Goal: Task Accomplishment & Management: Use online tool/utility

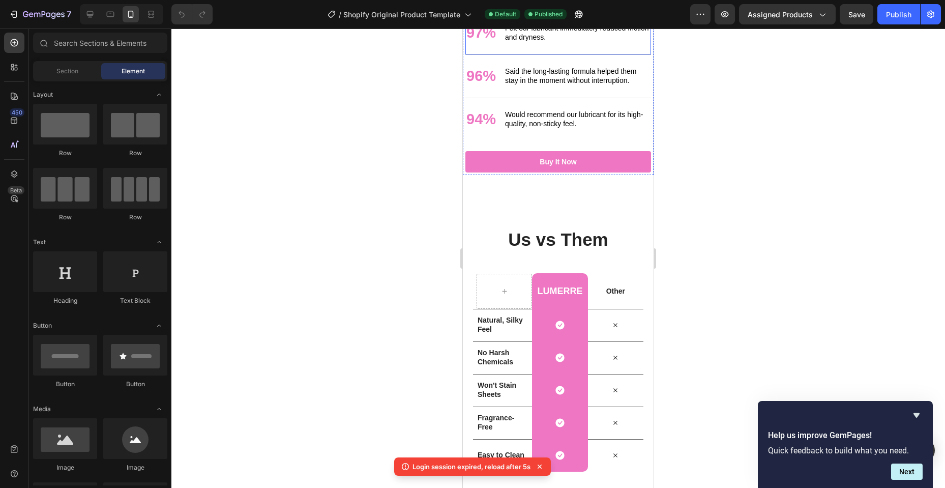
scroll to position [1781, 0]
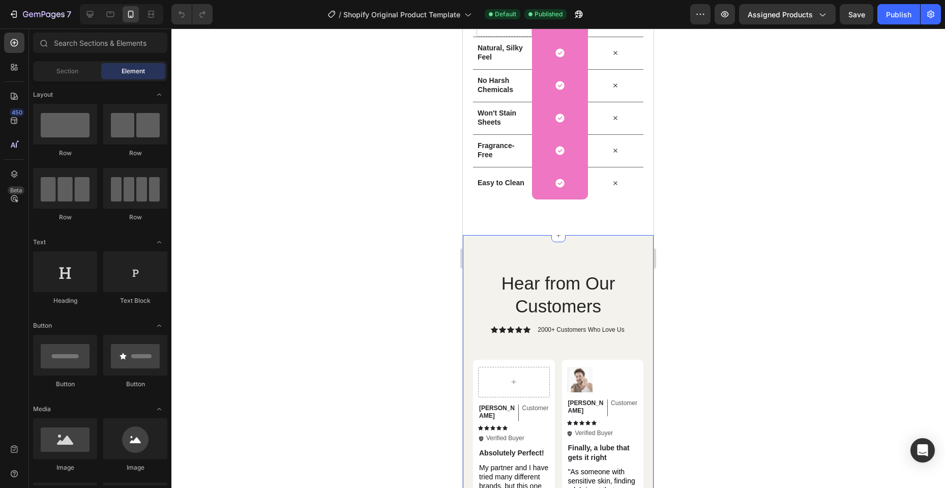
scroll to position [1933, 0]
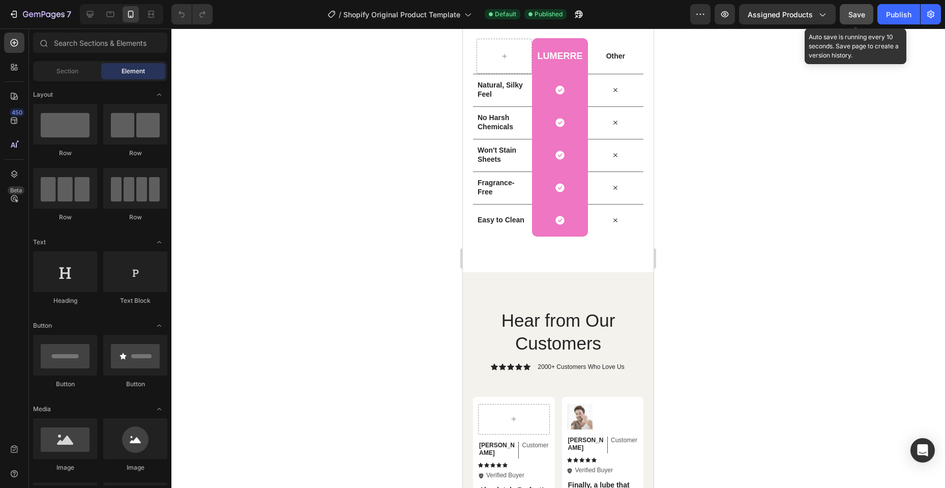
click at [845, 14] on button "Save" at bounding box center [857, 14] width 34 height 20
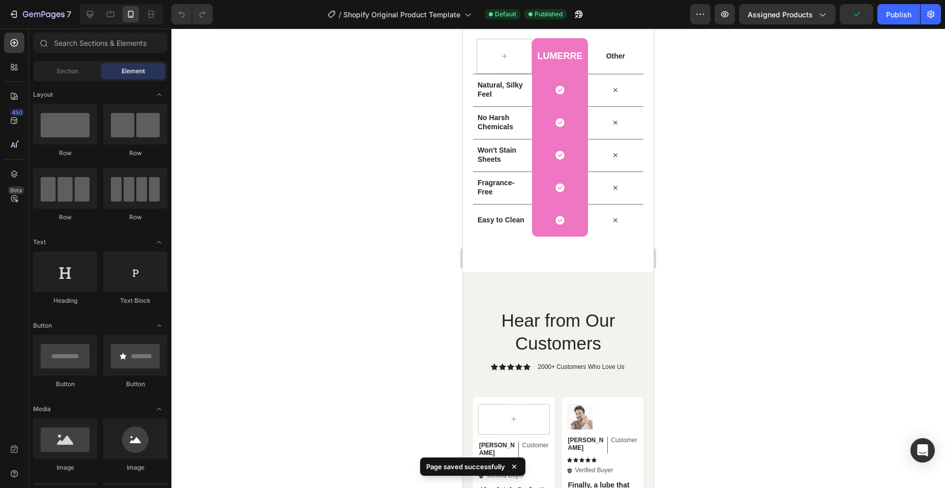
drag, startPoint x: 886, startPoint y: 9, endPoint x: 877, endPoint y: 72, distance: 63.3
click at [887, 9] on div "Publish" at bounding box center [898, 14] width 25 height 11
click at [819, 14] on icon "button" at bounding box center [822, 14] width 10 height 10
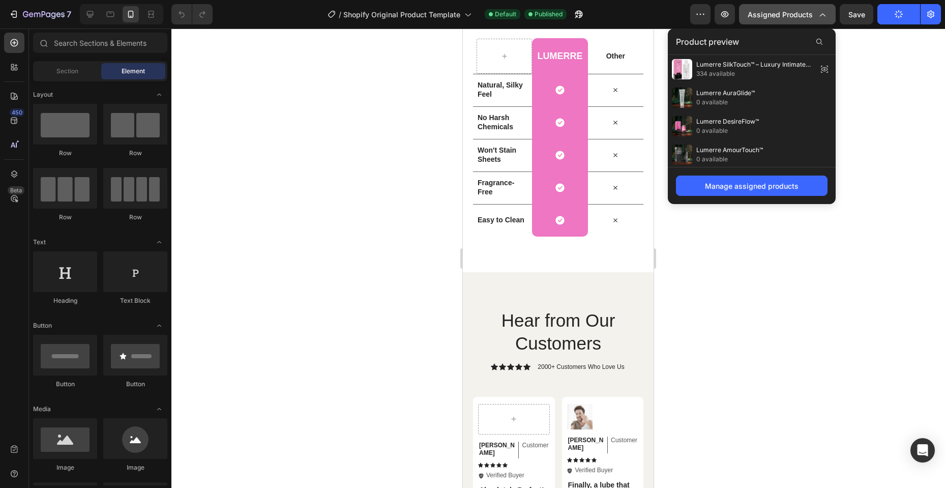
click at [819, 14] on icon "button" at bounding box center [822, 14] width 10 height 10
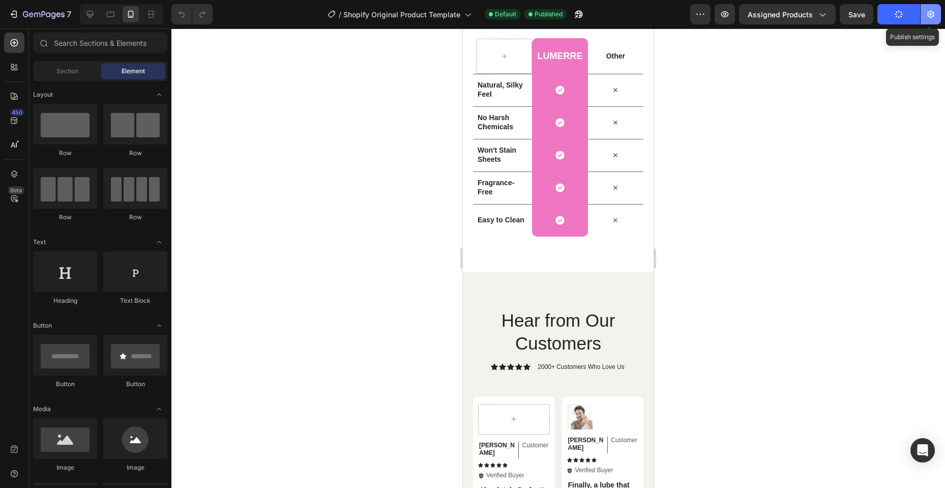
click at [932, 10] on icon "button" at bounding box center [931, 14] width 10 height 10
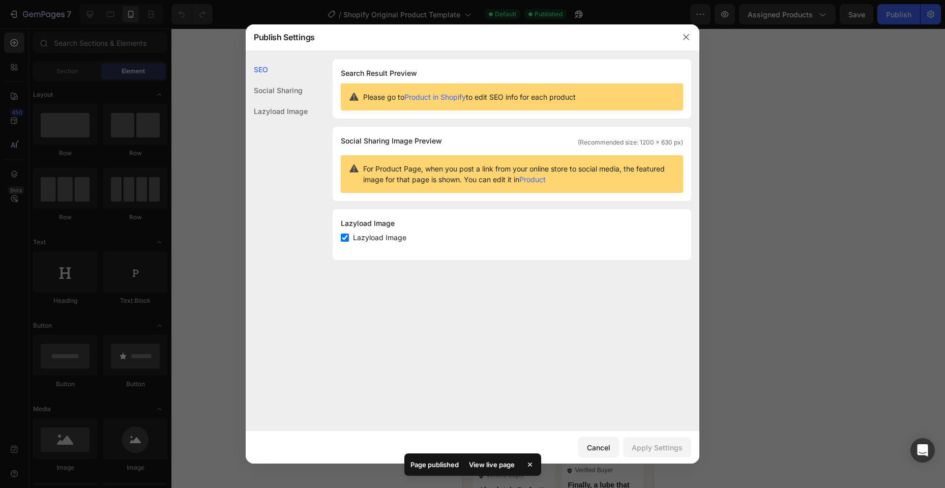
click at [281, 93] on div "Social Sharing" at bounding box center [277, 90] width 62 height 21
click at [763, 239] on div at bounding box center [472, 244] width 945 height 488
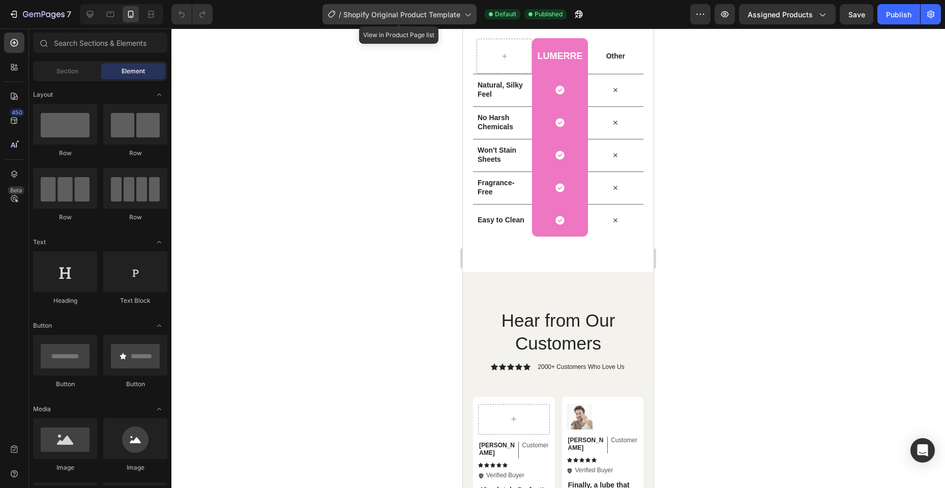
click at [422, 17] on span "Shopify Original Product Template" at bounding box center [401, 14] width 117 height 11
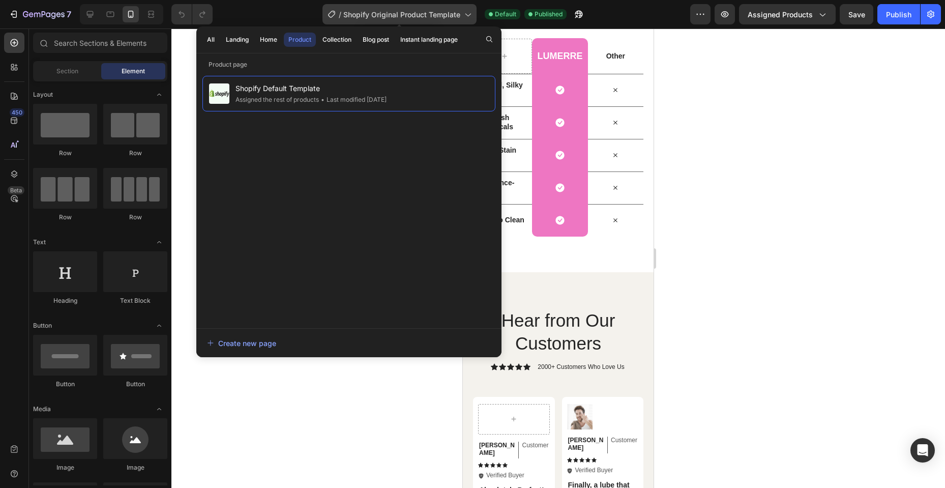
click at [426, 17] on span "Shopify Original Product Template" at bounding box center [401, 14] width 117 height 11
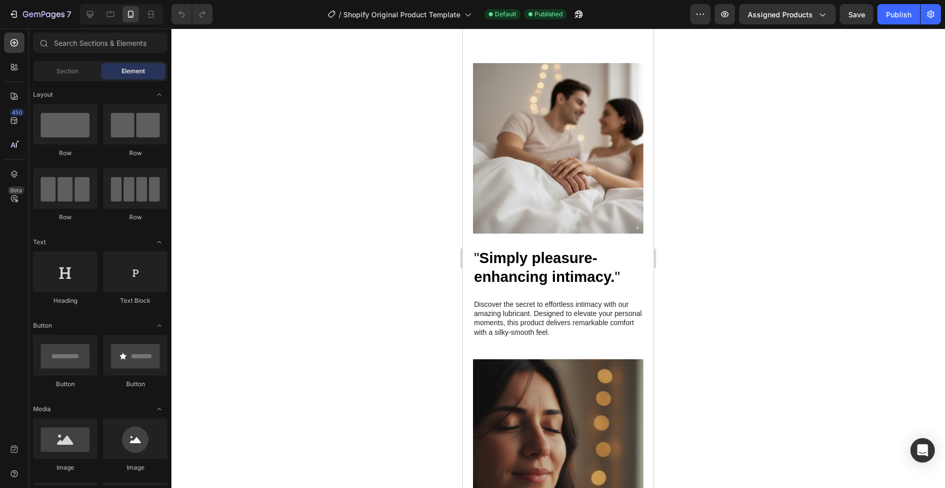
scroll to position [903, 0]
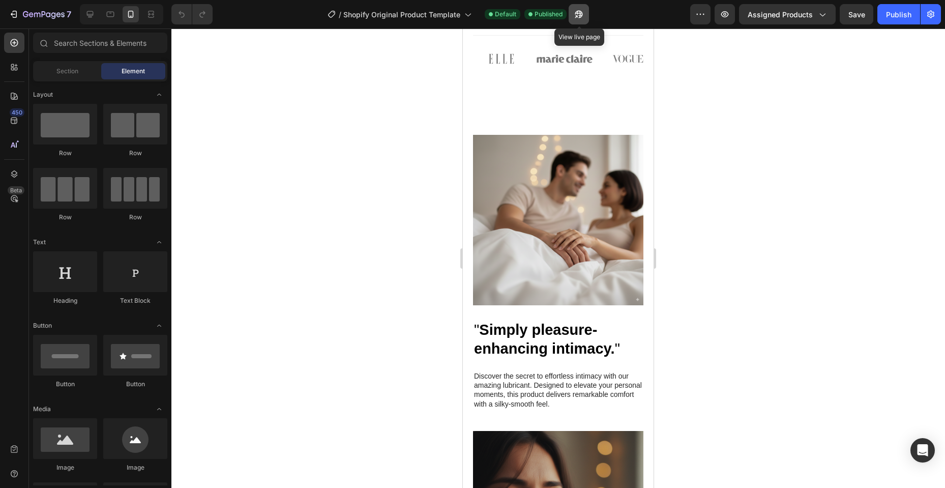
click at [581, 11] on icon "button" at bounding box center [579, 15] width 8 height 8
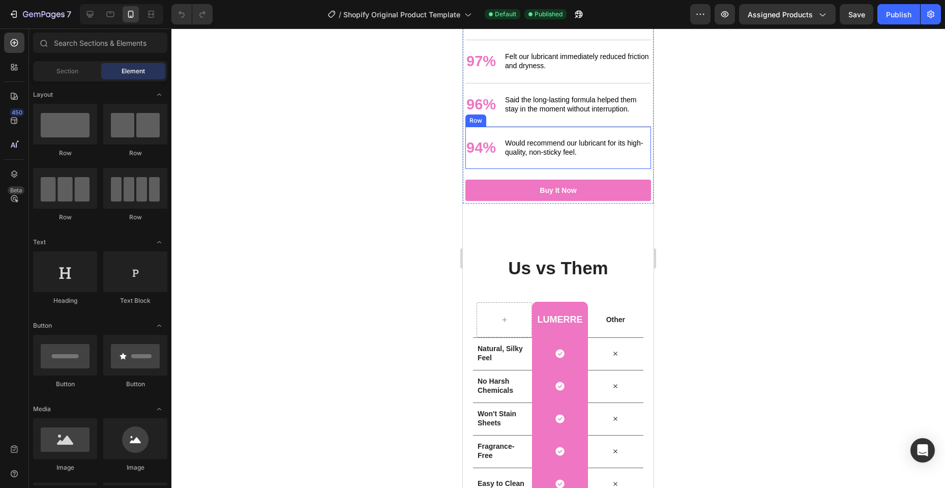
scroll to position [1818, 0]
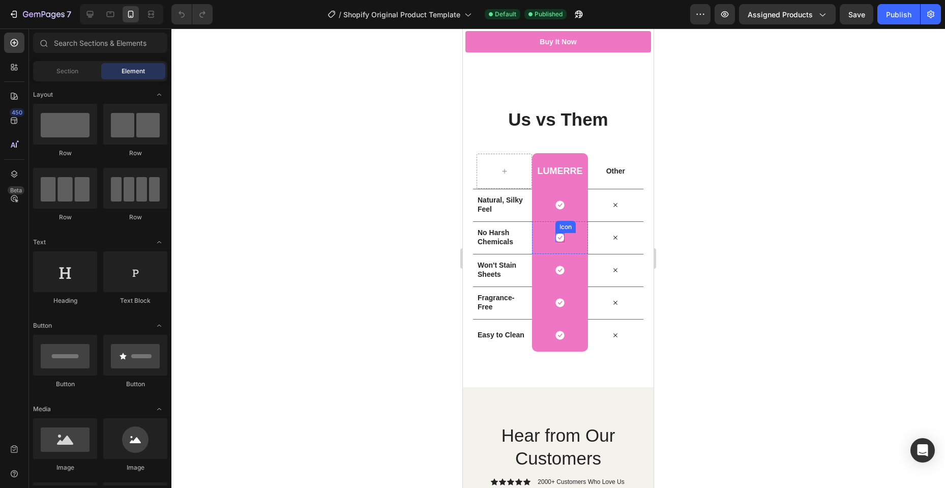
click at [569, 209] on div "Icon Row" at bounding box center [559, 205] width 55 height 33
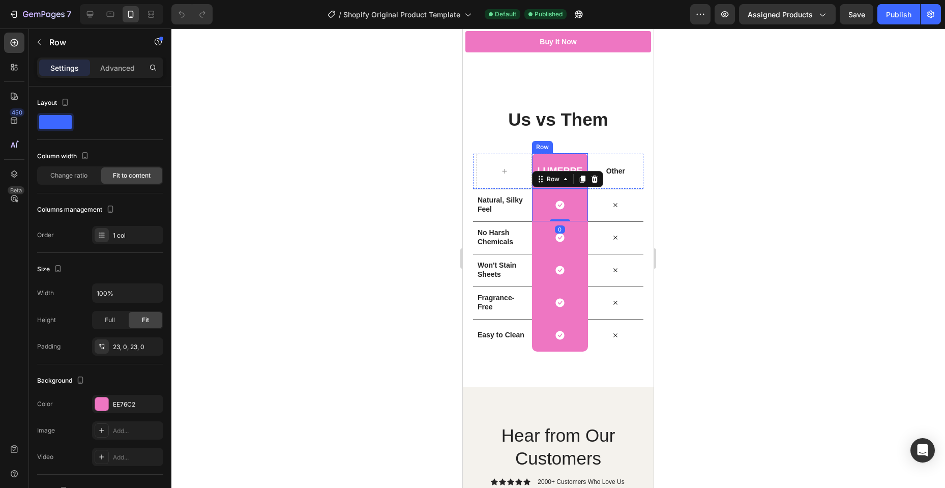
click at [565, 155] on div "Lumerre Heading Row" at bounding box center [559, 171] width 55 height 36
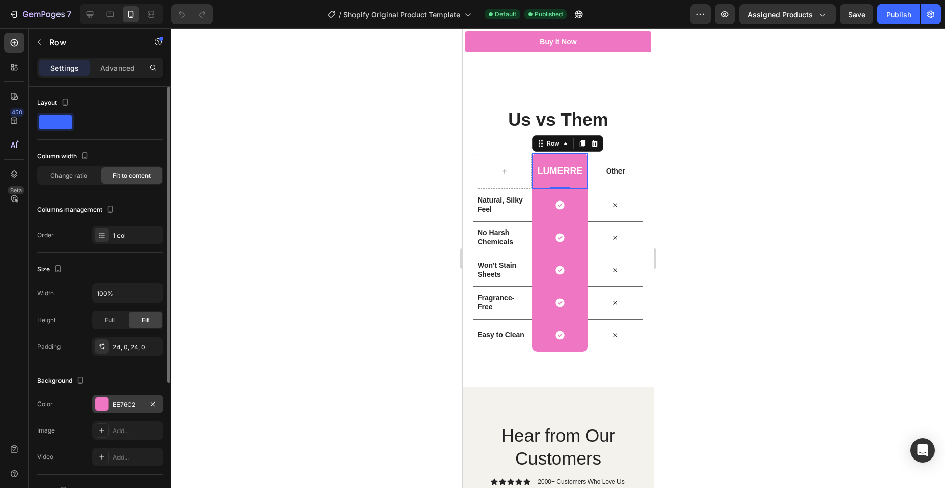
click at [105, 408] on div at bounding box center [101, 403] width 13 height 13
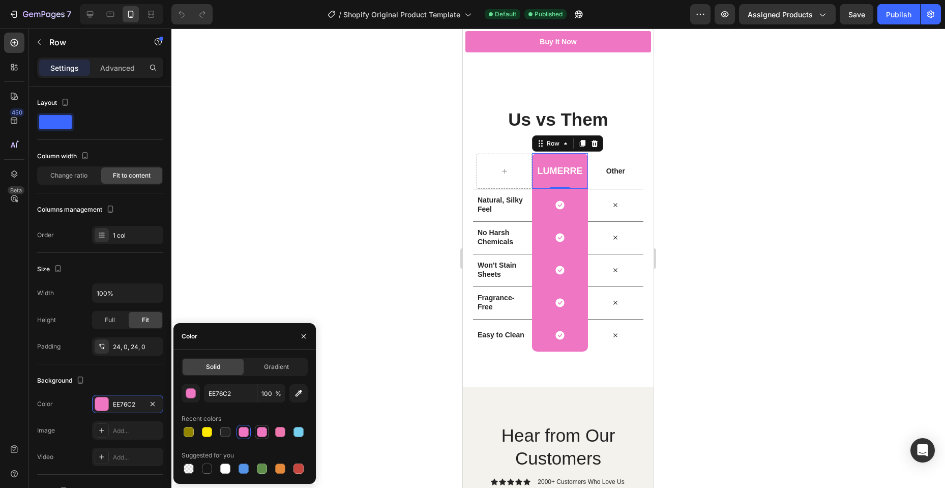
drag, startPoint x: 265, startPoint y: 436, endPoint x: 13, endPoint y: 225, distance: 328.7
click at [265, 436] on div at bounding box center [262, 432] width 10 height 10
type input "EE76BE"
click at [572, 205] on div "Icon Row" at bounding box center [559, 205] width 55 height 33
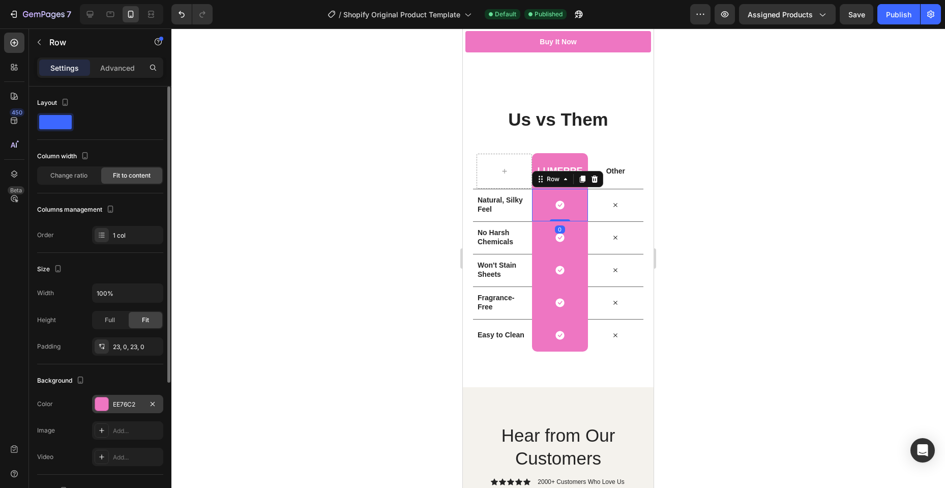
click at [102, 409] on div at bounding box center [101, 403] width 13 height 13
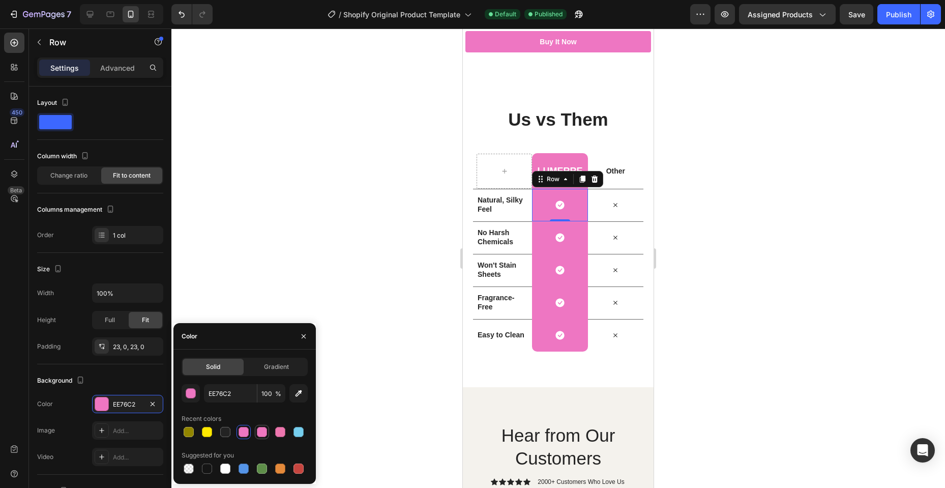
click at [266, 430] on div at bounding box center [262, 432] width 10 height 10
click at [240, 431] on div at bounding box center [244, 432] width 10 height 10
click at [259, 431] on div at bounding box center [262, 432] width 10 height 10
type input "EE76BE"
click at [573, 232] on div "Icon Row" at bounding box center [559, 237] width 55 height 33
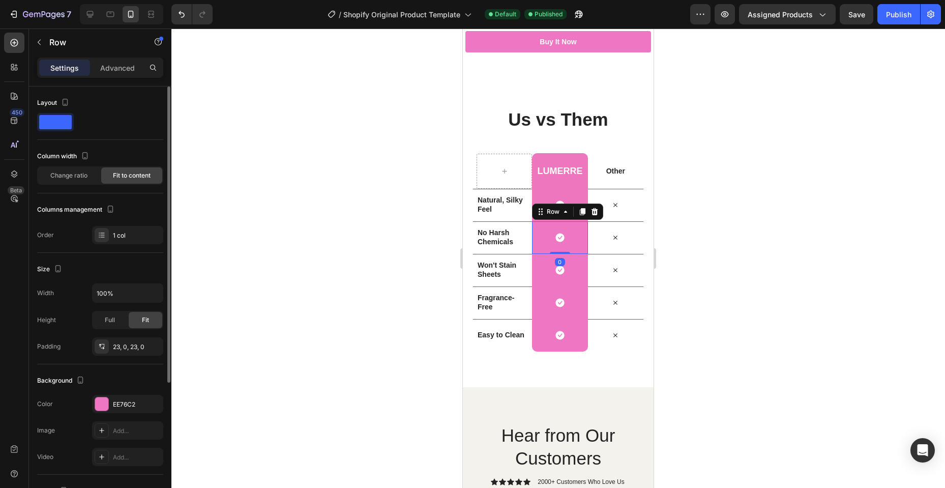
click at [92, 403] on div "Color EE76C2" at bounding box center [100, 404] width 126 height 18
click at [99, 403] on div at bounding box center [101, 403] width 13 height 13
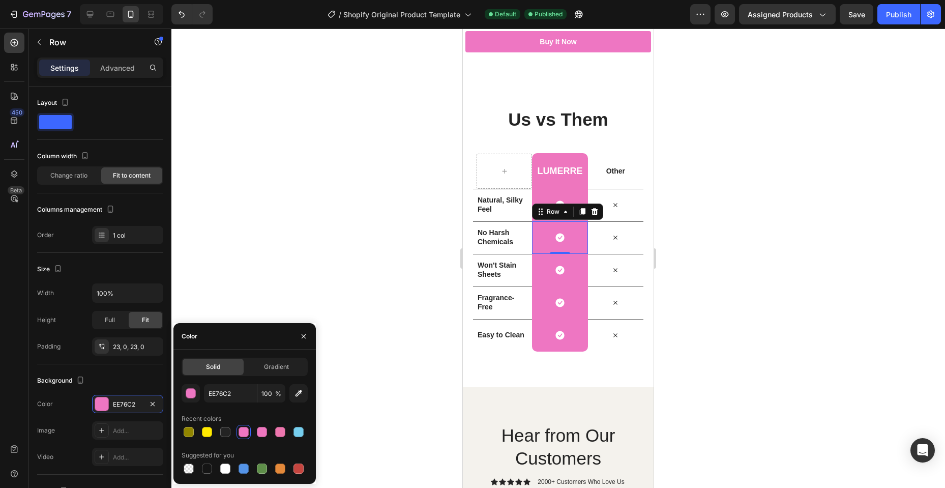
click at [263, 431] on div at bounding box center [262, 432] width 10 height 10
type input "EE76BE"
click at [575, 273] on div "Icon Row" at bounding box center [559, 270] width 55 height 33
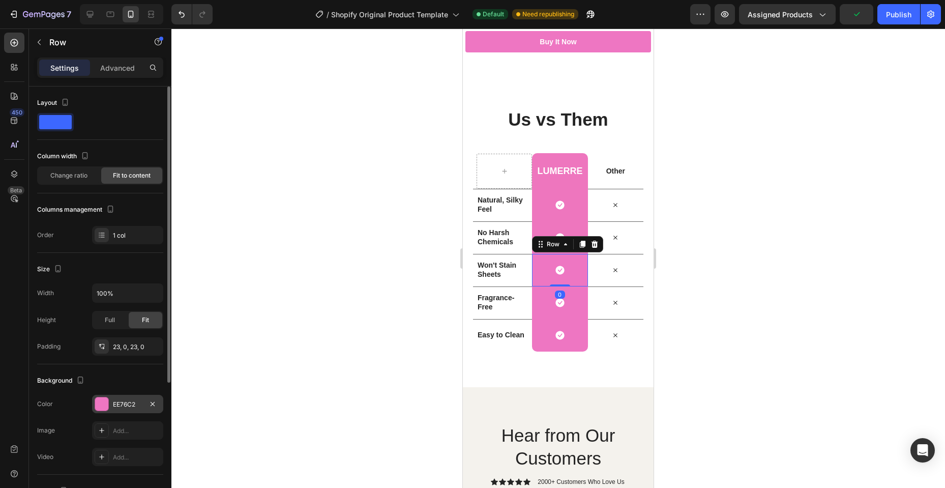
click at [102, 403] on div at bounding box center [101, 403] width 13 height 13
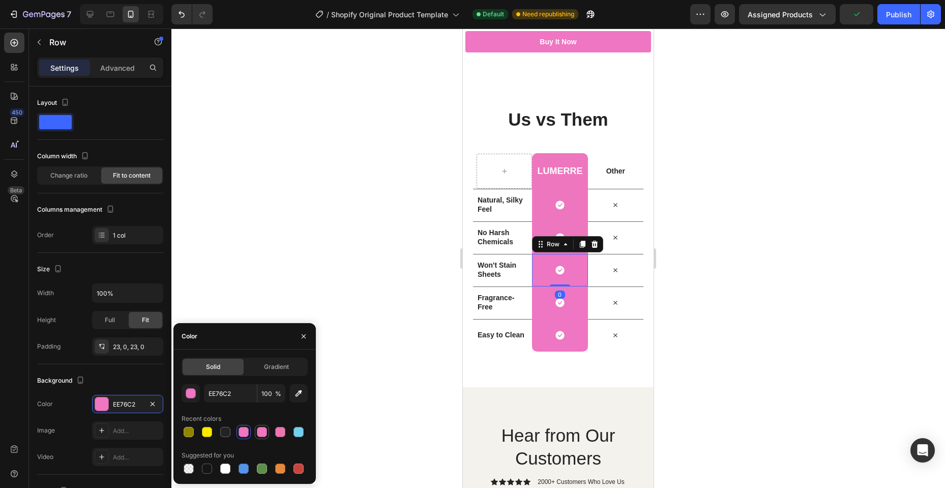
click at [268, 429] on div at bounding box center [262, 432] width 14 height 14
type input "EE76BE"
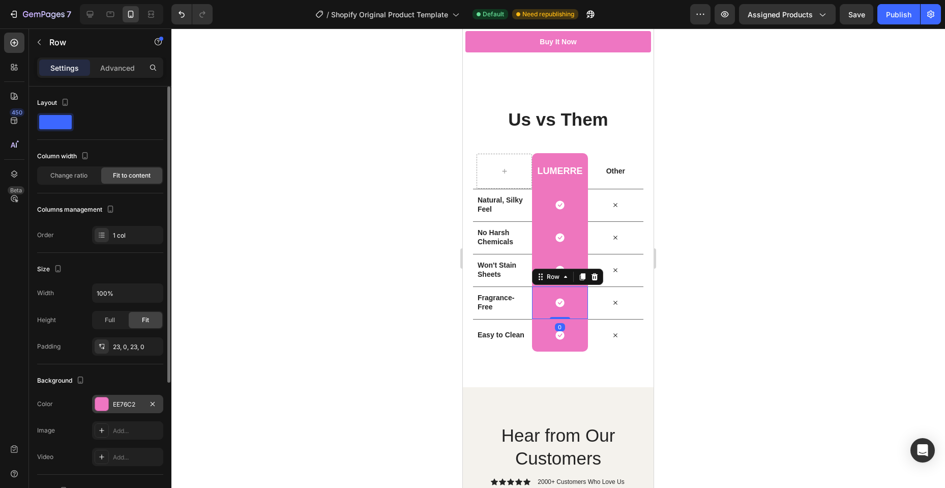
click at [105, 403] on div at bounding box center [101, 403] width 13 height 13
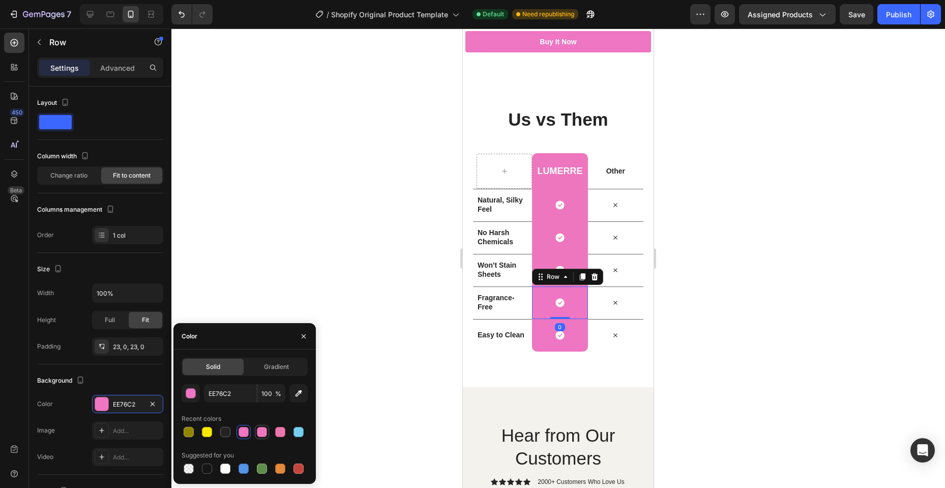
click at [266, 429] on div at bounding box center [262, 432] width 10 height 10
type input "EE76BE"
click at [571, 337] on div "Icon Row" at bounding box center [559, 335] width 55 height 33
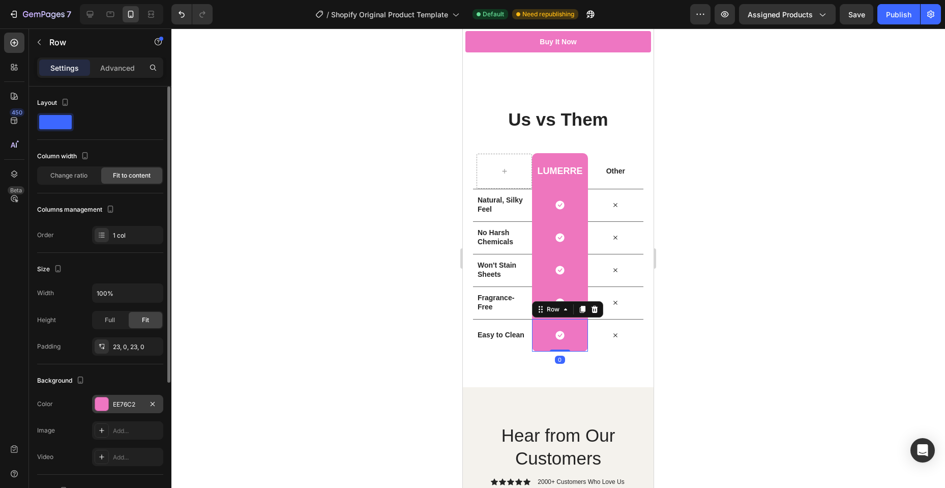
click at [99, 411] on div at bounding box center [102, 404] width 14 height 14
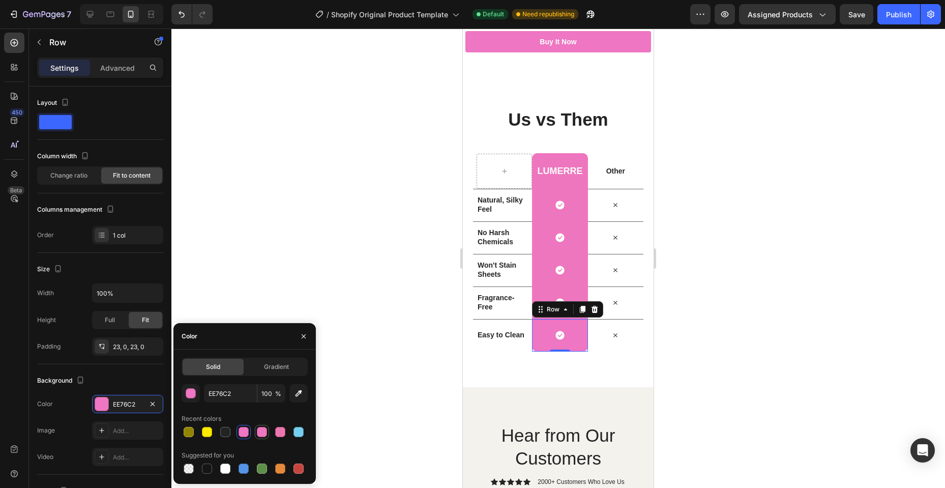
click at [264, 431] on div at bounding box center [262, 432] width 10 height 10
type input "EE76BE"
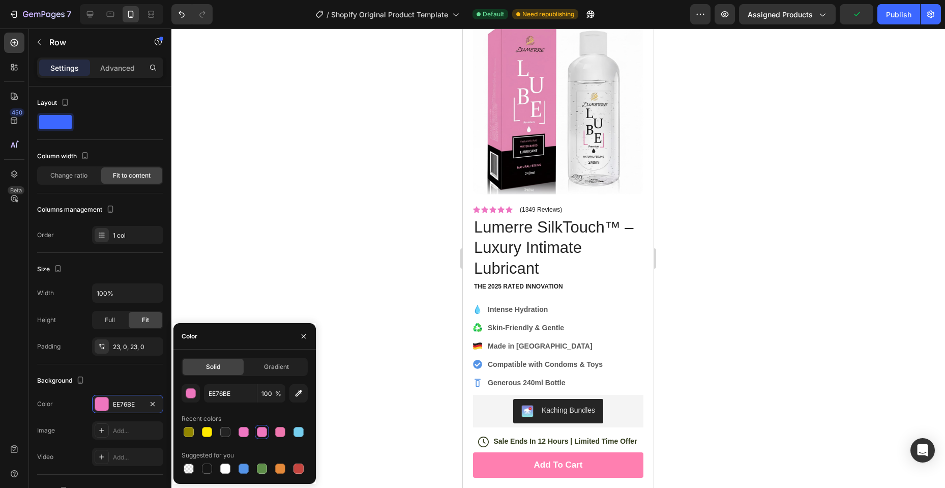
scroll to position [0, 0]
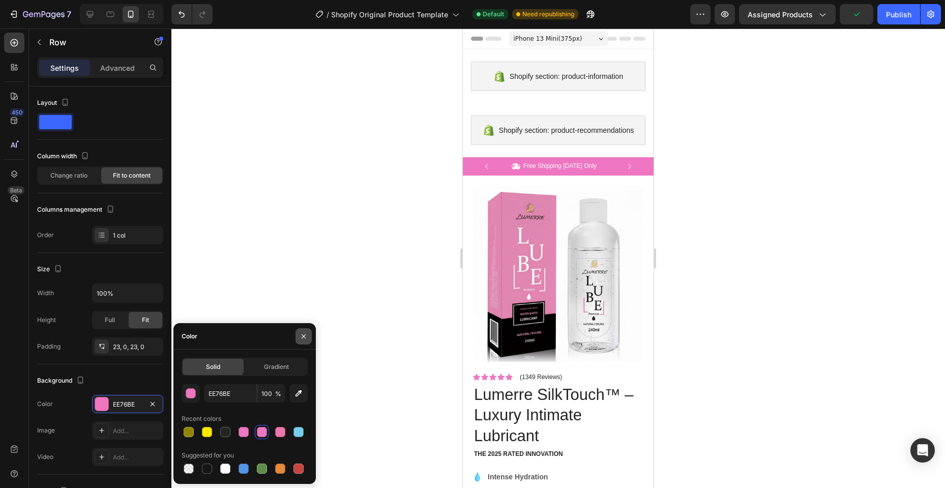
click at [302, 337] on icon "button" at bounding box center [304, 336] width 4 height 4
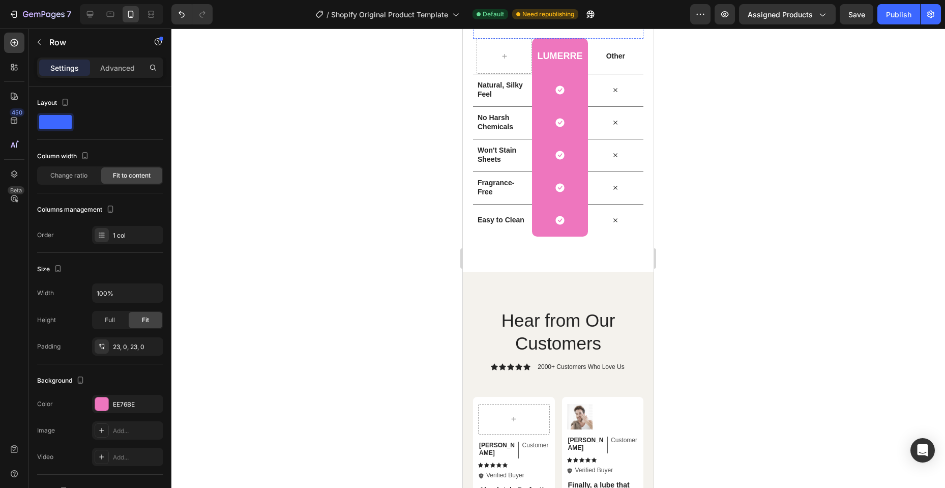
scroll to position [1730, 0]
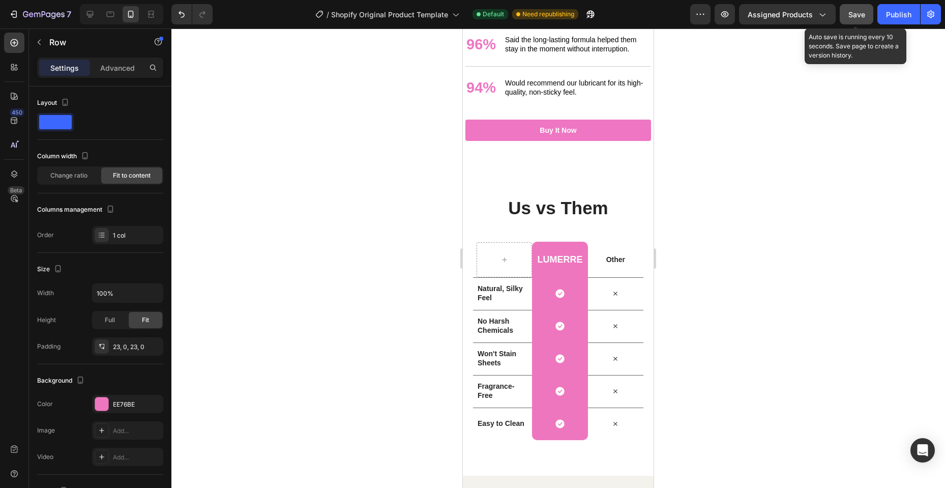
click at [849, 17] on span "Save" at bounding box center [857, 14] width 17 height 9
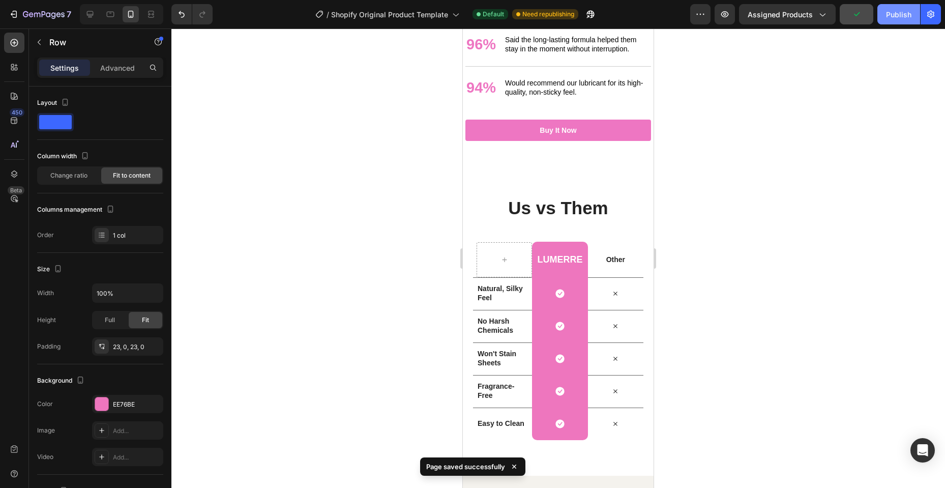
click at [898, 13] on div "Publish" at bounding box center [898, 14] width 25 height 11
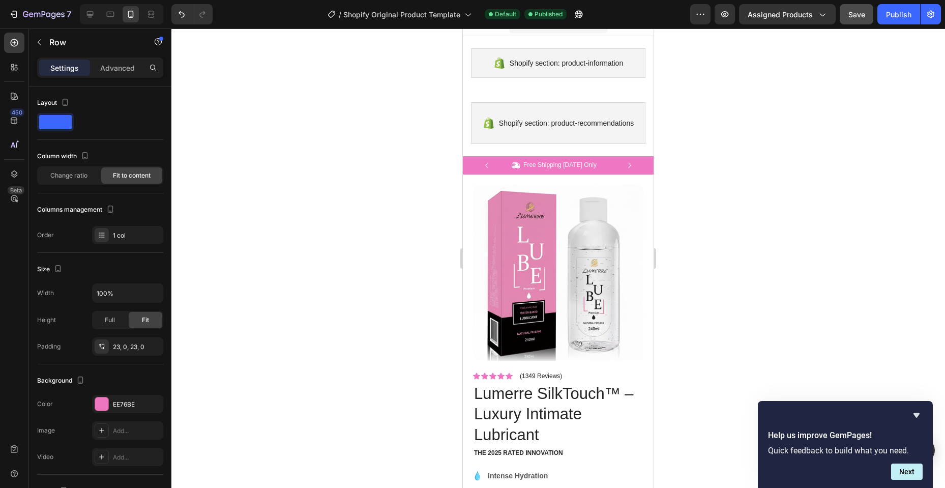
scroll to position [0, 0]
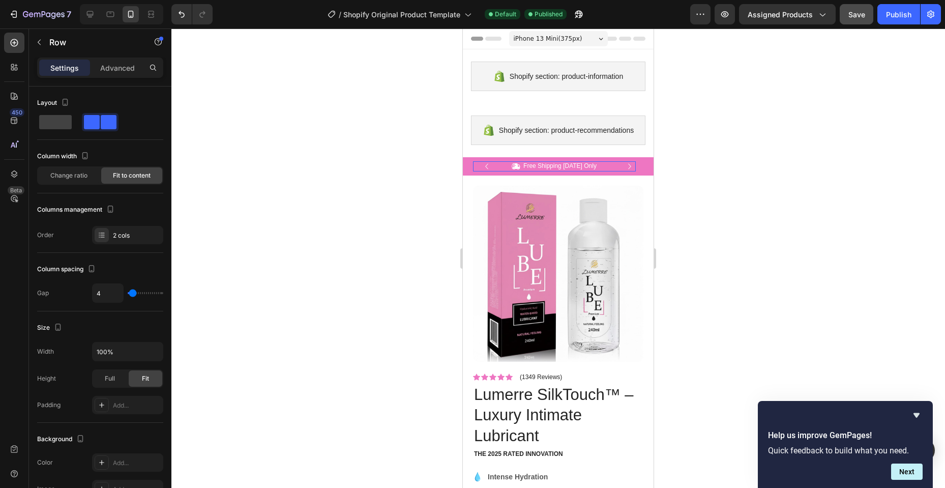
click at [604, 171] on div "Icon Free Shipping [DATE] Only Text Block Row 0" at bounding box center [554, 166] width 163 height 10
click at [639, 176] on div "Icon Free Shipping [DATE] Only Text Block Row 0 Icon 84,000+ Happy Customer Tex…" at bounding box center [558, 166] width 191 height 18
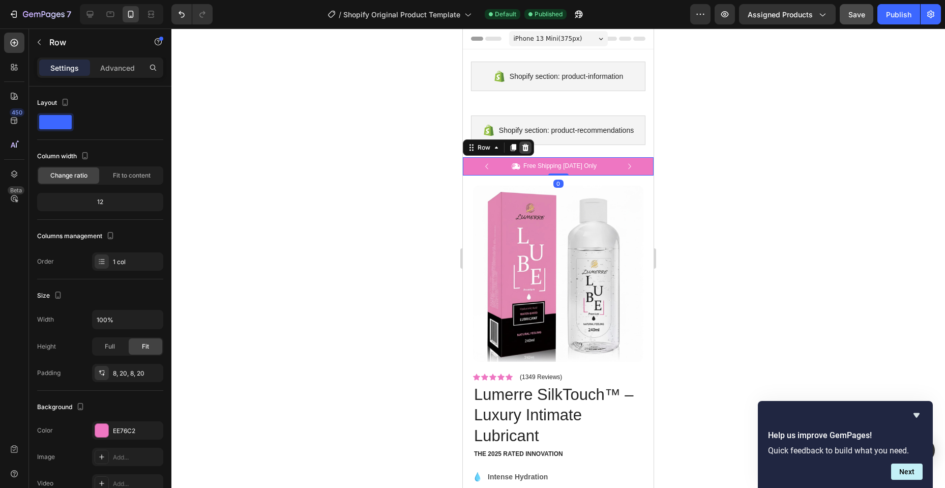
click at [525, 151] on icon at bounding box center [526, 147] width 7 height 7
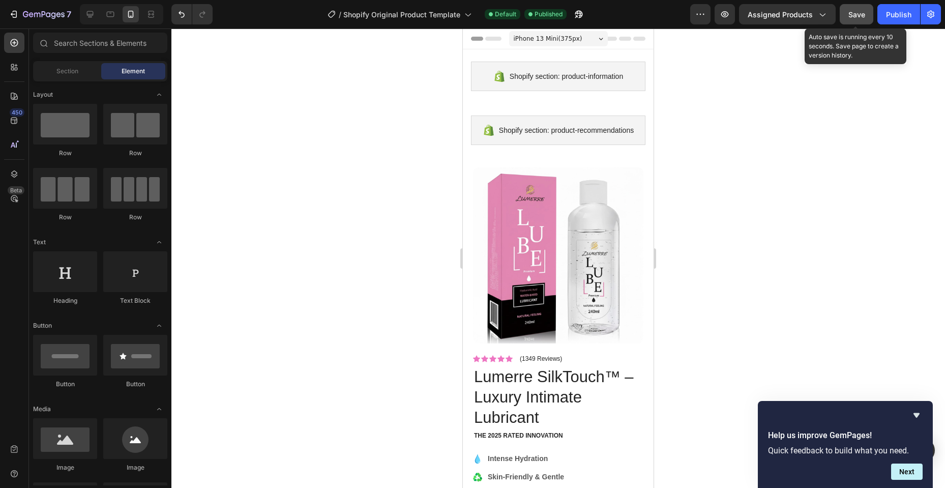
click at [851, 13] on span "Save" at bounding box center [857, 14] width 17 height 9
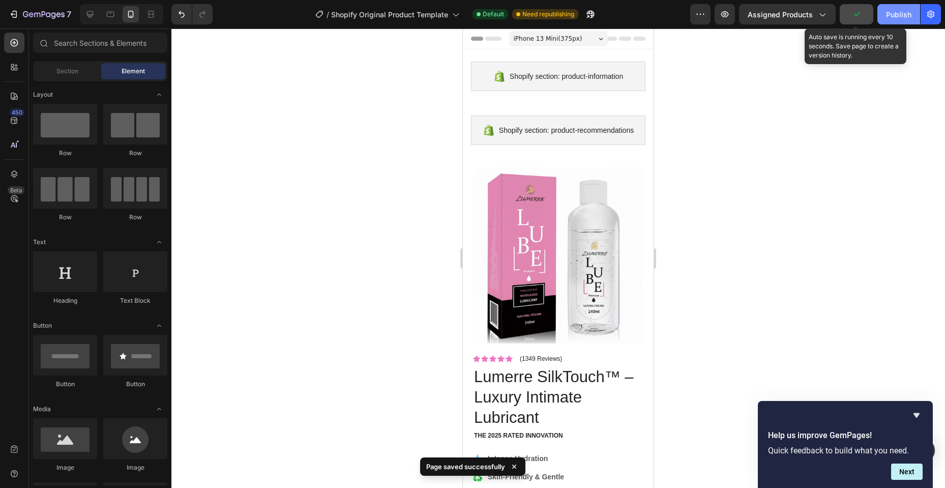
click at [891, 13] on div "Publish" at bounding box center [898, 14] width 25 height 11
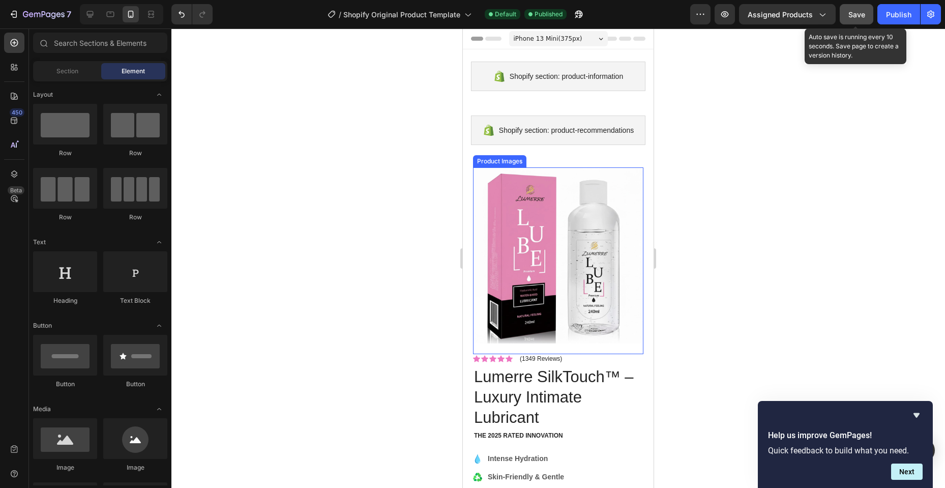
click at [596, 195] on img at bounding box center [558, 255] width 170 height 176
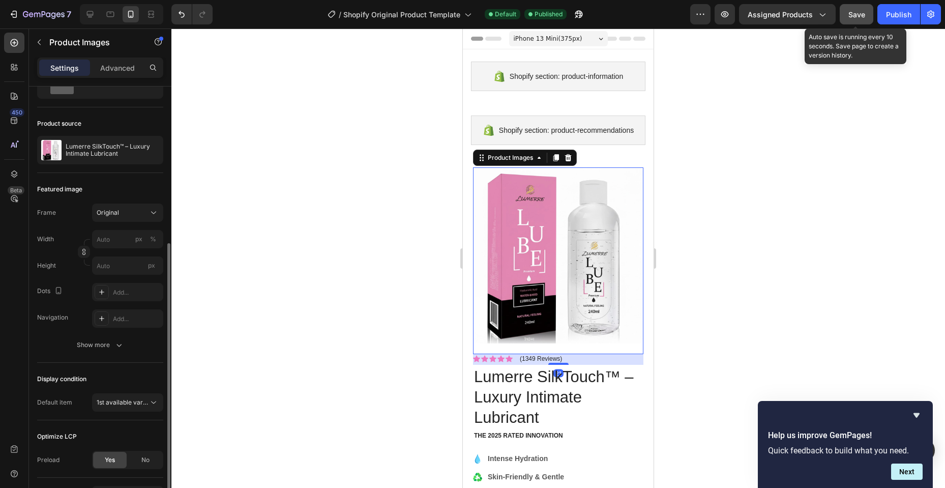
scroll to position [116, 0]
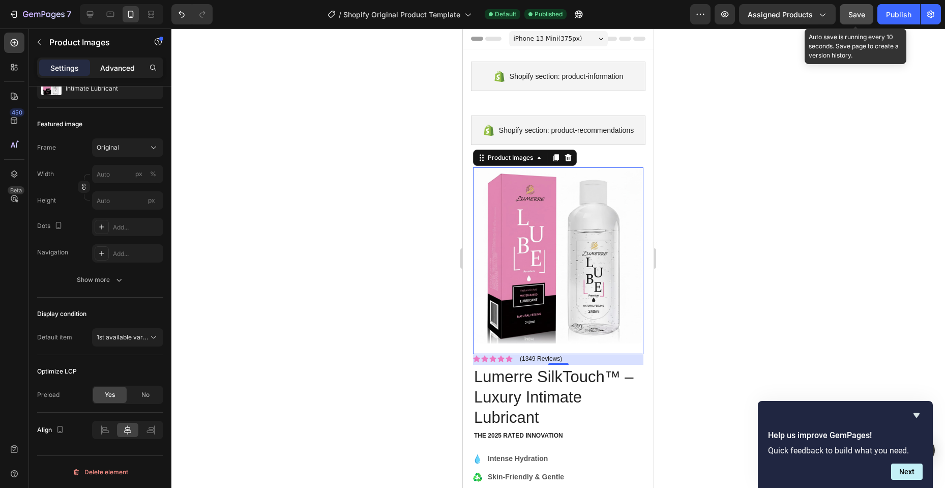
click at [106, 65] on p "Advanced" at bounding box center [117, 68] width 35 height 11
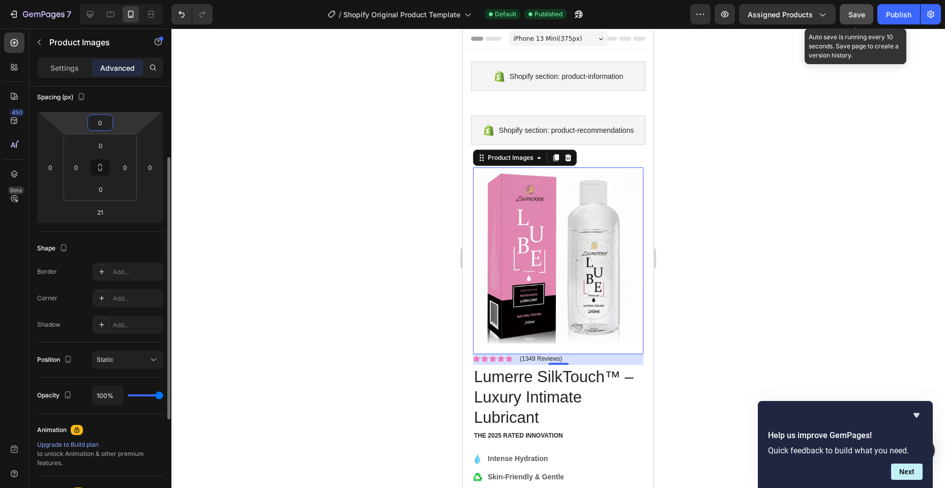
drag, startPoint x: 106, startPoint y: 124, endPoint x: 105, endPoint y: 133, distance: 8.8
click at [105, 133] on div "0 0 21 0" at bounding box center [100, 167] width 126 height 112
click at [105, 126] on input "0" at bounding box center [100, 122] width 20 height 15
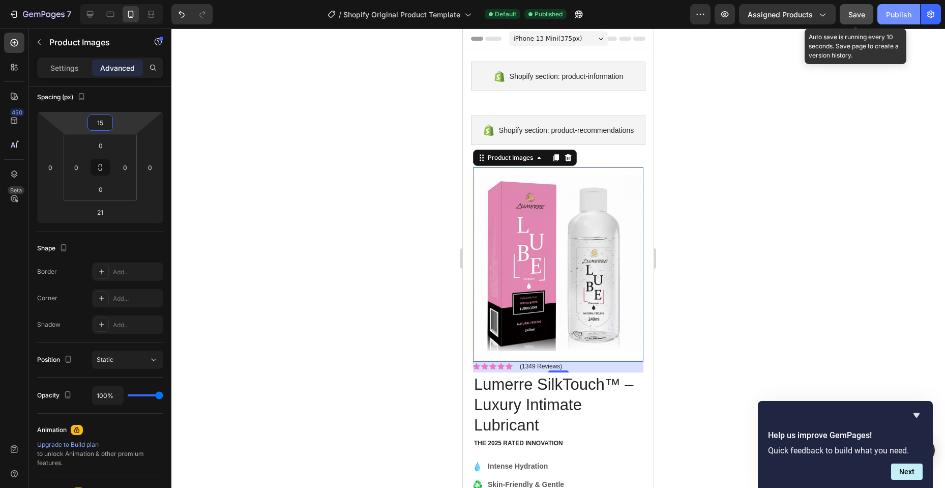
type input "15"
click at [865, 14] on span "Save" at bounding box center [857, 14] width 17 height 9
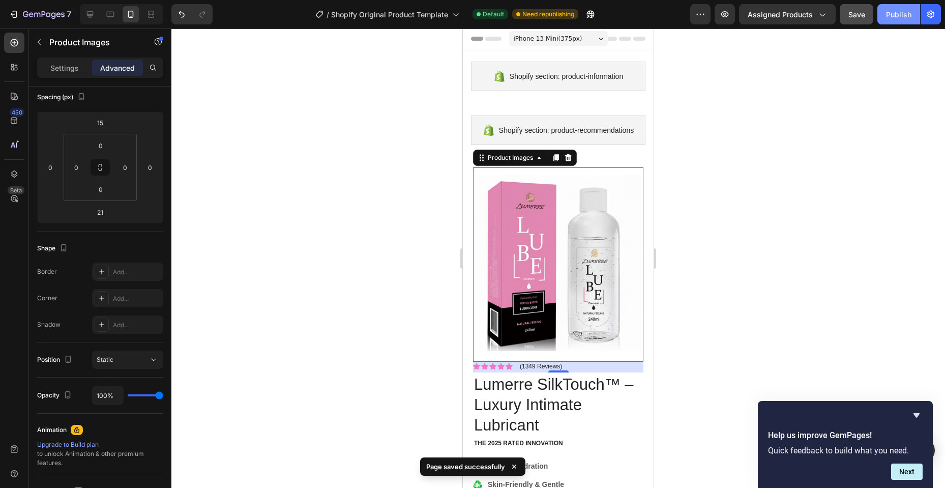
click at [896, 17] on div "Publish" at bounding box center [898, 14] width 25 height 11
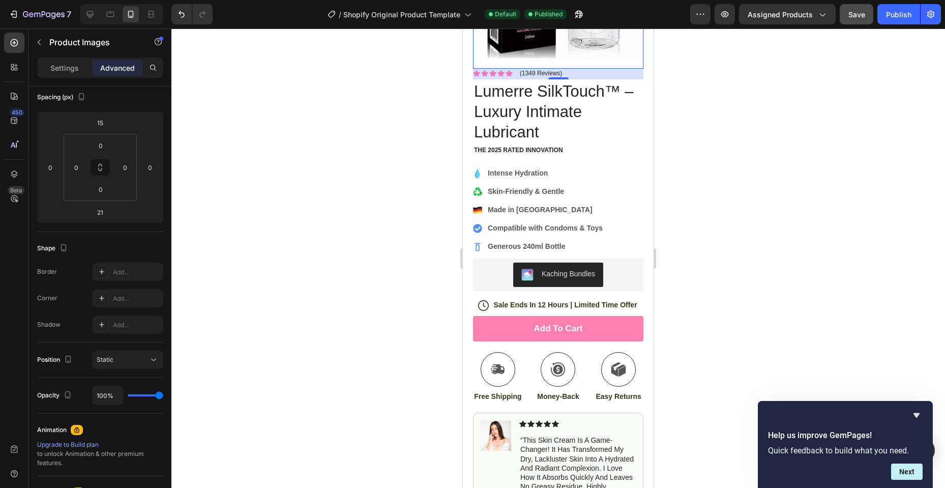
scroll to position [51, 0]
